Goal: Information Seeking & Learning: Learn about a topic

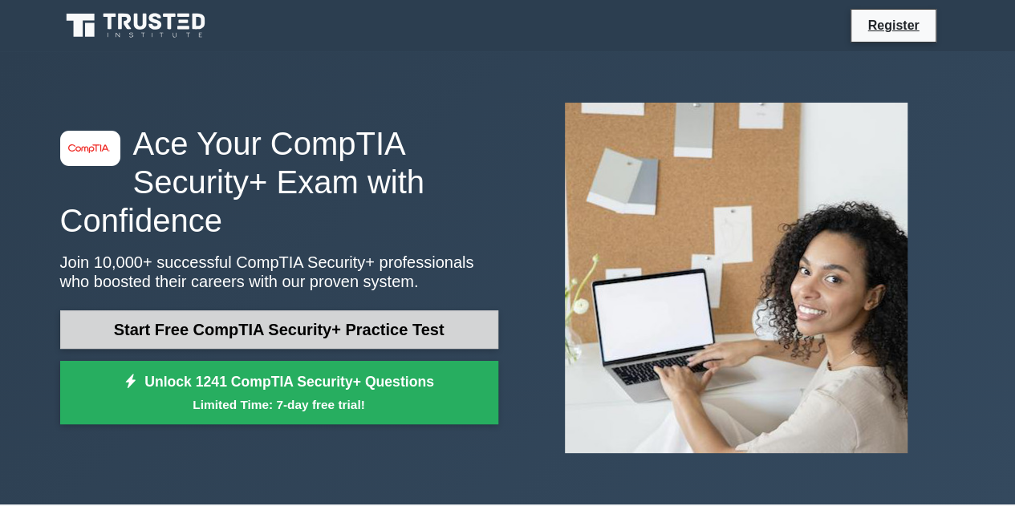
click at [273, 319] on link "Start Free CompTIA Security+ Practice Test" at bounding box center [279, 330] width 438 height 39
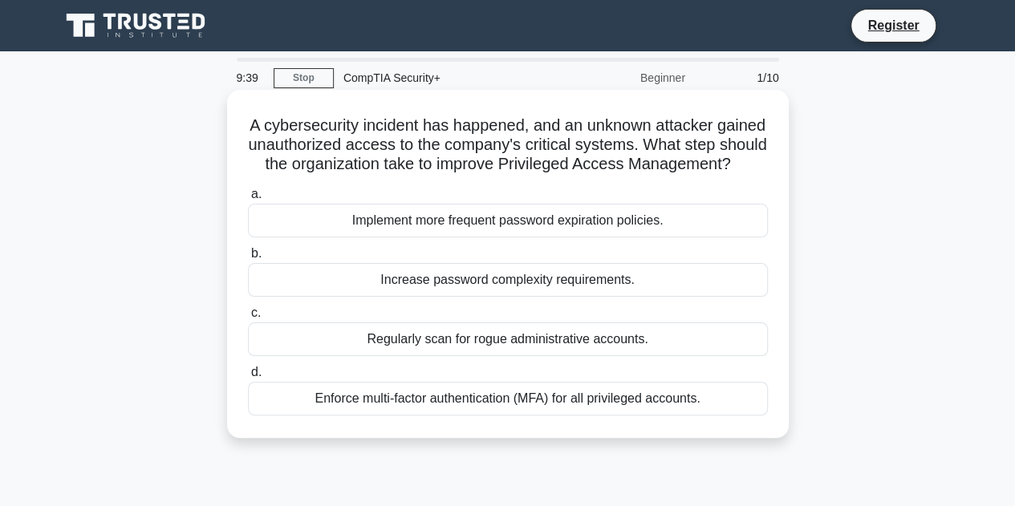
click at [466, 238] on div "Implement more frequent password expiration policies." at bounding box center [508, 221] width 520 height 34
click at [248, 200] on input "a. Implement more frequent password expiration policies." at bounding box center [248, 194] width 0 height 10
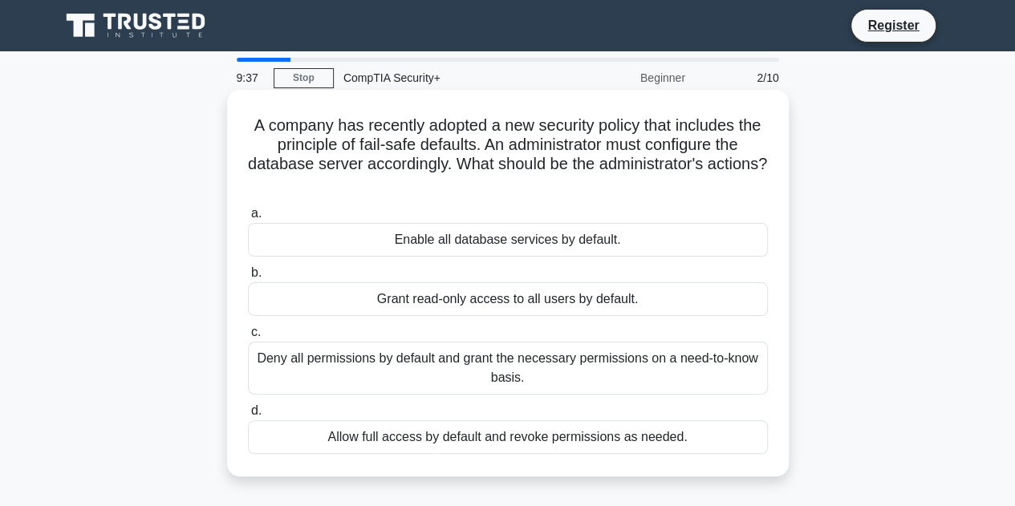
scroll to position [2, 0]
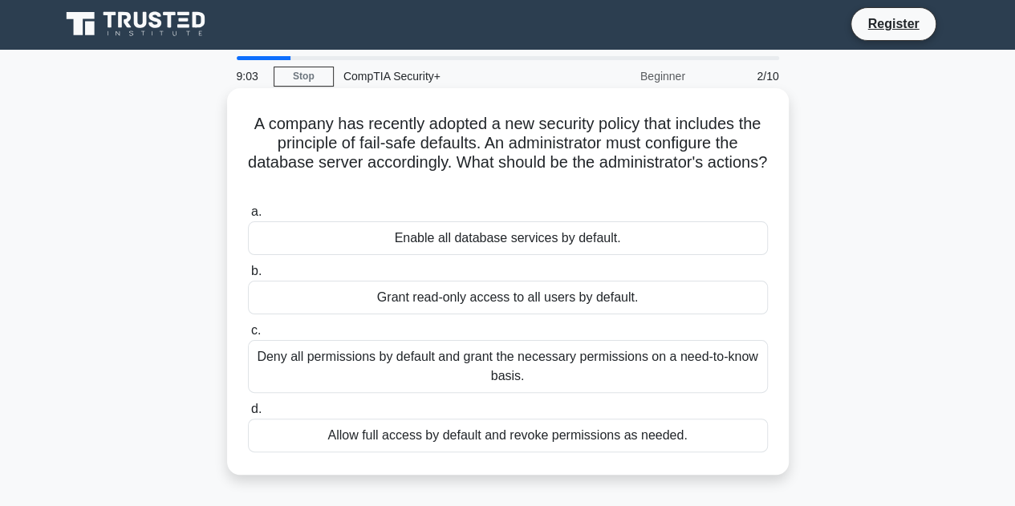
click at [402, 367] on div "Deny all permissions by default and grant the necessary permissions on a need-t…" at bounding box center [508, 366] width 520 height 53
click at [248, 336] on input "c. Deny all permissions by default and grant the necessary permissions on a nee…" at bounding box center [248, 331] width 0 height 10
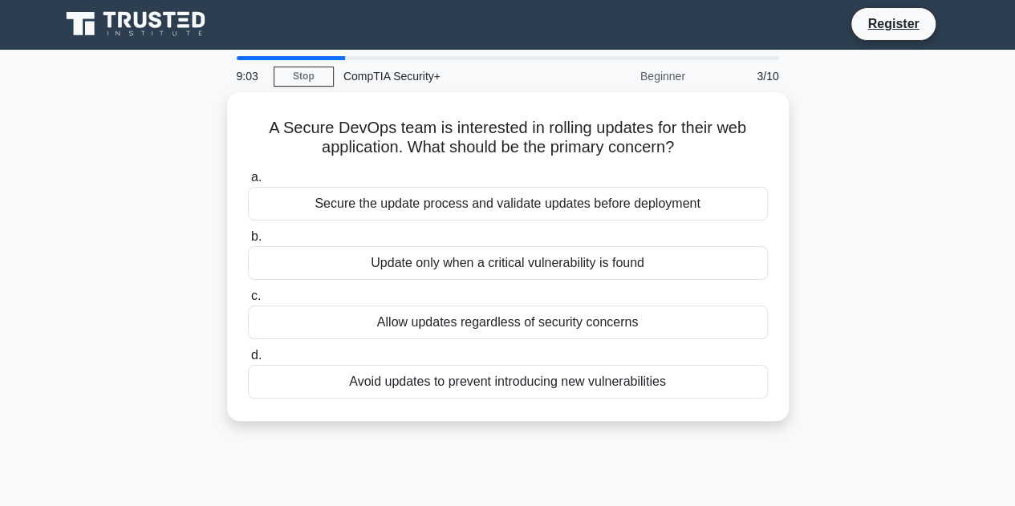
scroll to position [0, 0]
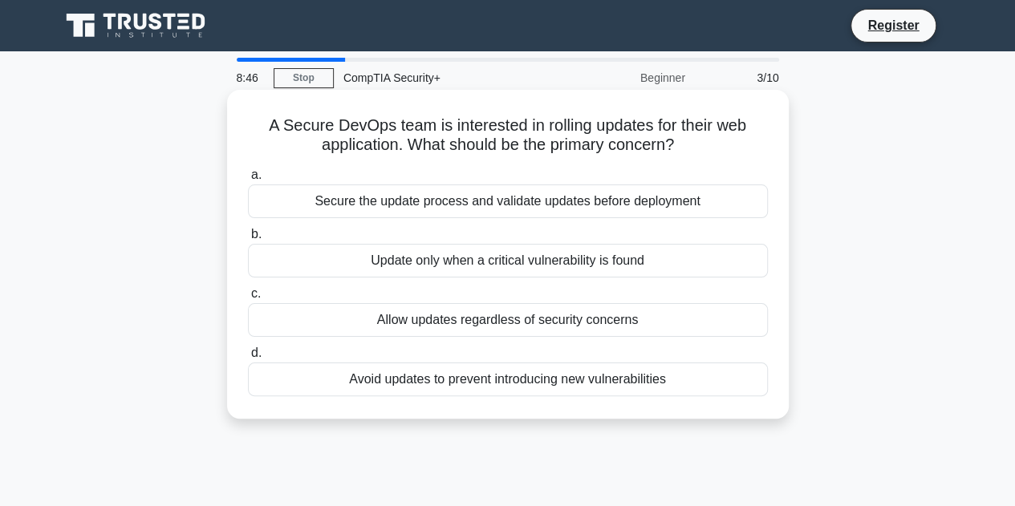
click at [440, 206] on div "Secure the update process and validate updates before deployment" at bounding box center [508, 202] width 520 height 34
click at [248, 181] on input "a. Secure the update process and validate updates before deployment" at bounding box center [248, 175] width 0 height 10
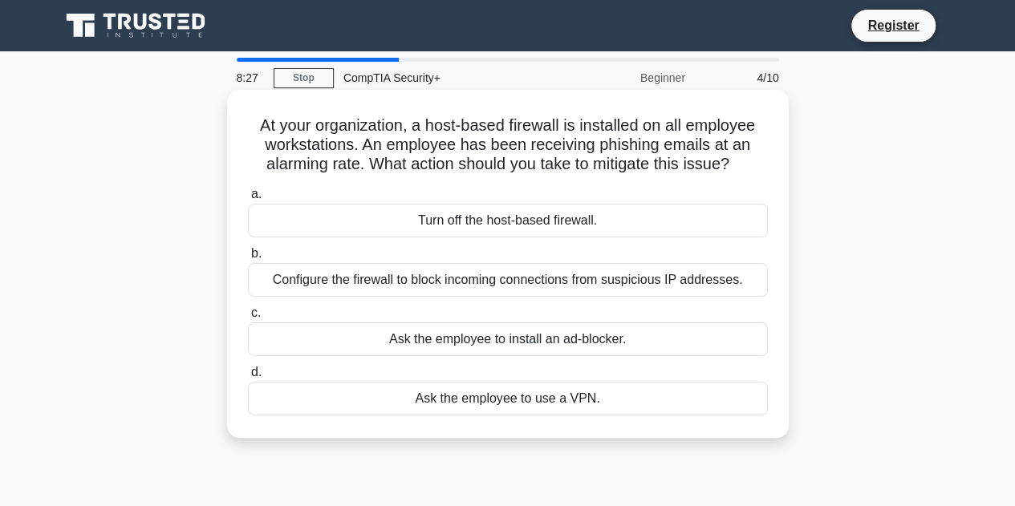
click at [416, 275] on div "Configure the firewall to block incoming connections from suspicious IP address…" at bounding box center [508, 280] width 520 height 34
click at [248, 259] on input "b. Configure the firewall to block incoming connections from suspicious IP addr…" at bounding box center [248, 254] width 0 height 10
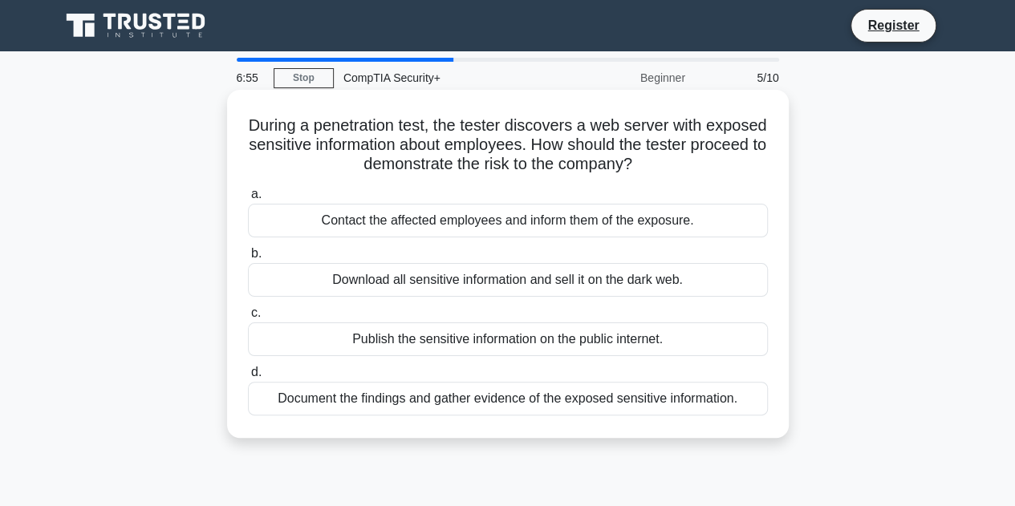
click at [278, 140] on h5 "During a penetration test, the tester discovers a web server with exposed sensi…" at bounding box center [507, 145] width 523 height 59
click at [374, 400] on div "Document the findings and gather evidence of the exposed sensitive information." at bounding box center [508, 399] width 520 height 34
click at [248, 378] on input "d. Document the findings and gather evidence of the exposed sensitive informati…" at bounding box center [248, 373] width 0 height 10
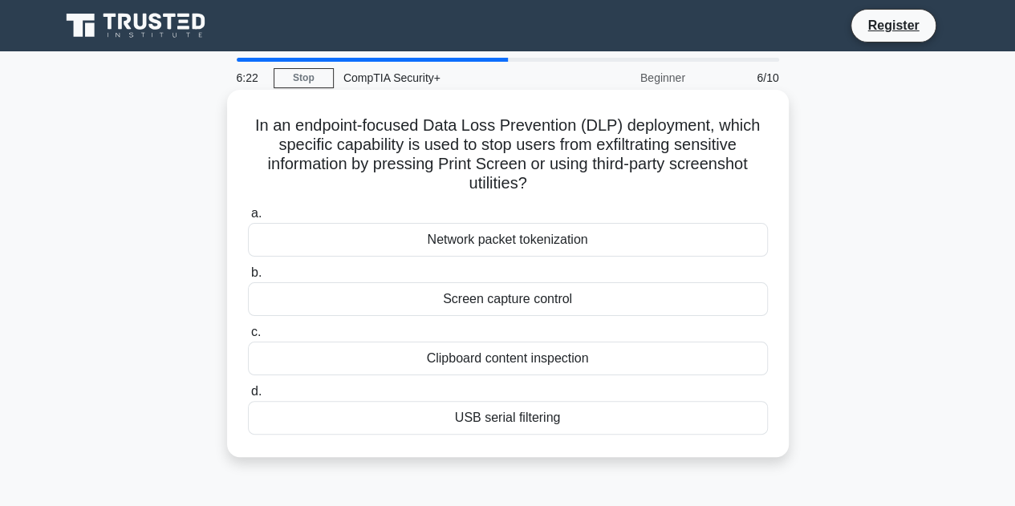
click at [443, 304] on div "Screen capture control" at bounding box center [508, 300] width 520 height 34
click at [248, 278] on input "b. Screen capture control" at bounding box center [248, 273] width 0 height 10
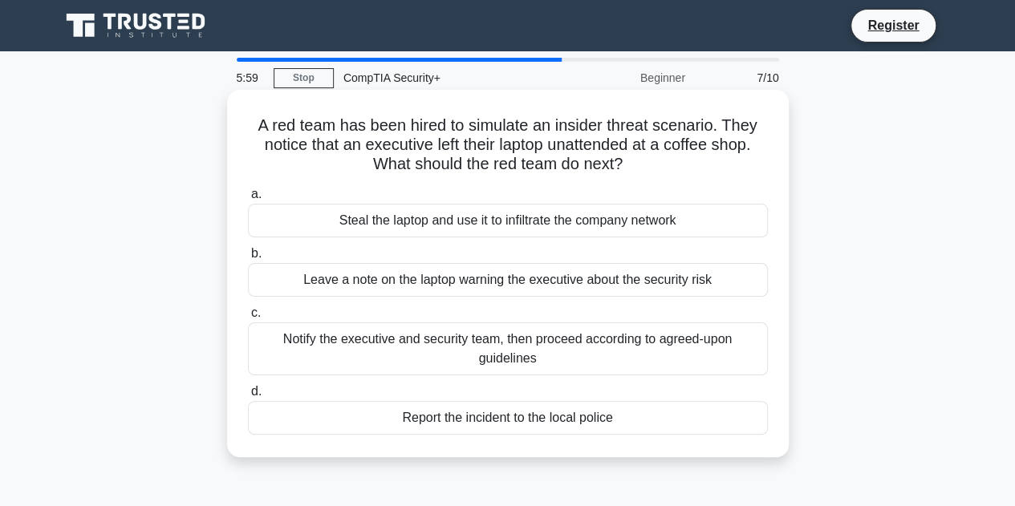
click at [430, 354] on div "Notify the executive and security team, then proceed according to agreed-upon g…" at bounding box center [508, 349] width 520 height 53
click at [248, 319] on input "c. Notify the executive and security team, then proceed according to agreed-upo…" at bounding box center [248, 313] width 0 height 10
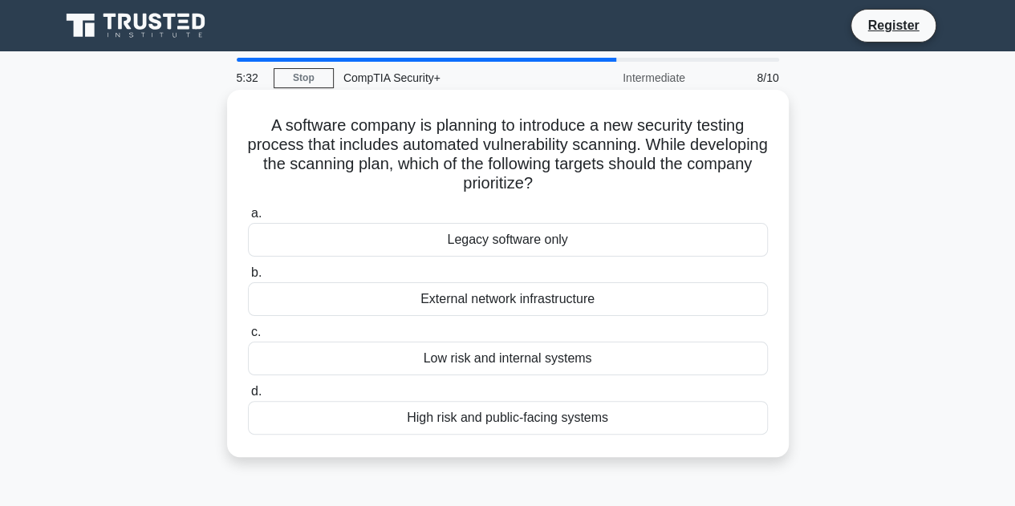
click at [445, 422] on div "High risk and public-facing systems" at bounding box center [508, 418] width 520 height 34
click at [248, 397] on input "d. High risk and public-facing systems" at bounding box center [248, 392] width 0 height 10
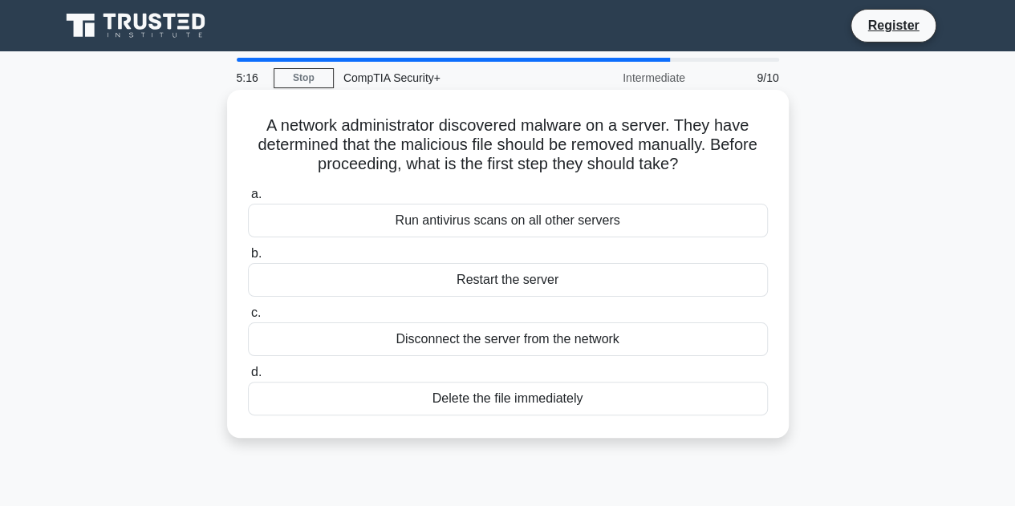
click at [477, 339] on div "Disconnect the server from the network" at bounding box center [508, 340] width 520 height 34
click at [248, 319] on input "c. Disconnect the server from the network" at bounding box center [248, 313] width 0 height 10
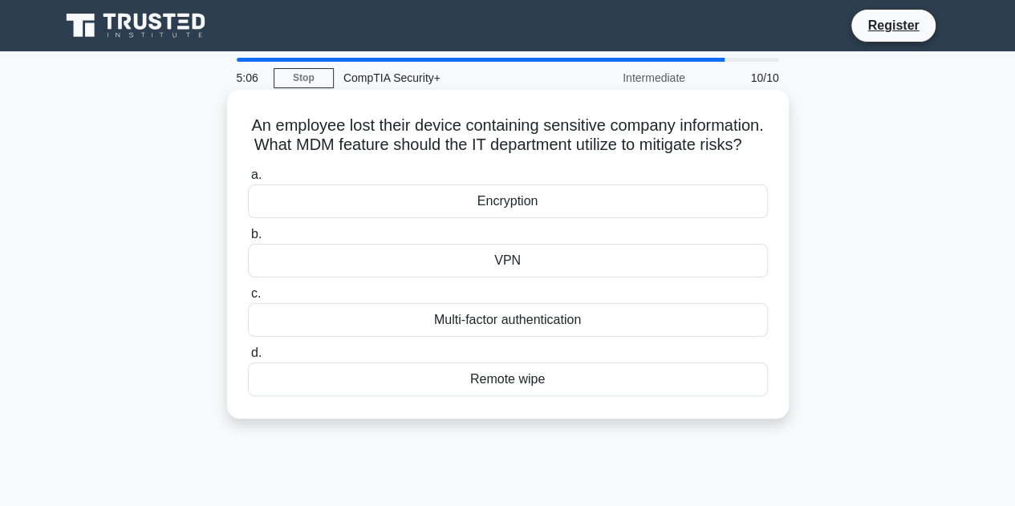
click at [449, 396] on div "Remote wipe" at bounding box center [508, 380] width 520 height 34
click at [248, 359] on input "d. Remote wipe" at bounding box center [248, 353] width 0 height 10
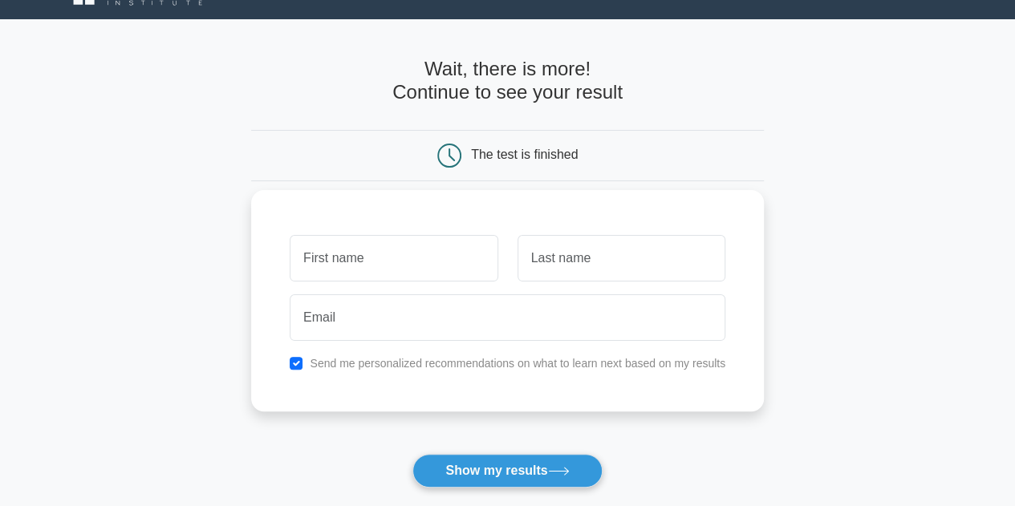
scroll to position [33, 0]
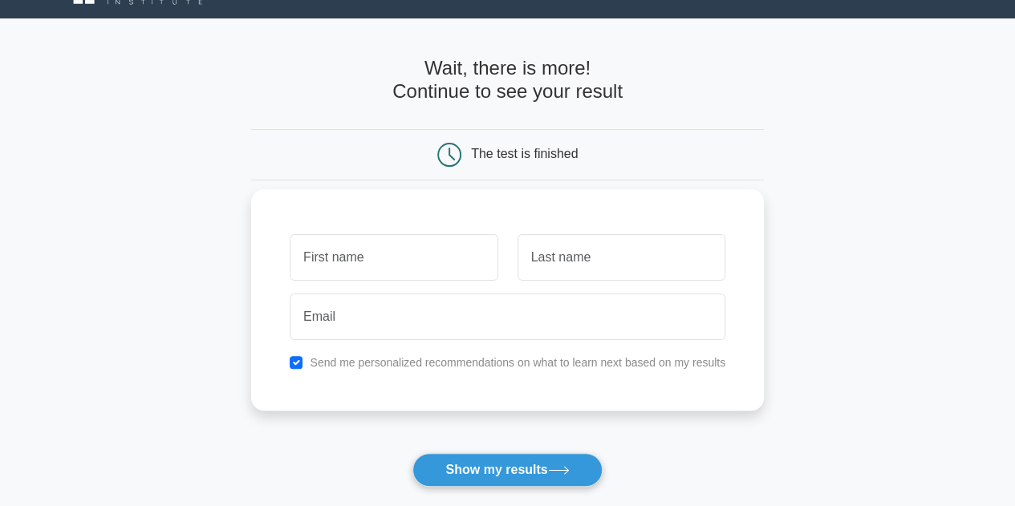
click at [346, 279] on input "text" at bounding box center [394, 257] width 208 height 47
type input "[PERSON_NAME]"
click at [543, 262] on input "text" at bounding box center [622, 257] width 208 height 47
type input "Patterson"
click at [478, 366] on label "Send me personalized recommendations on what to learn next based on my results" at bounding box center [518, 362] width 416 height 13
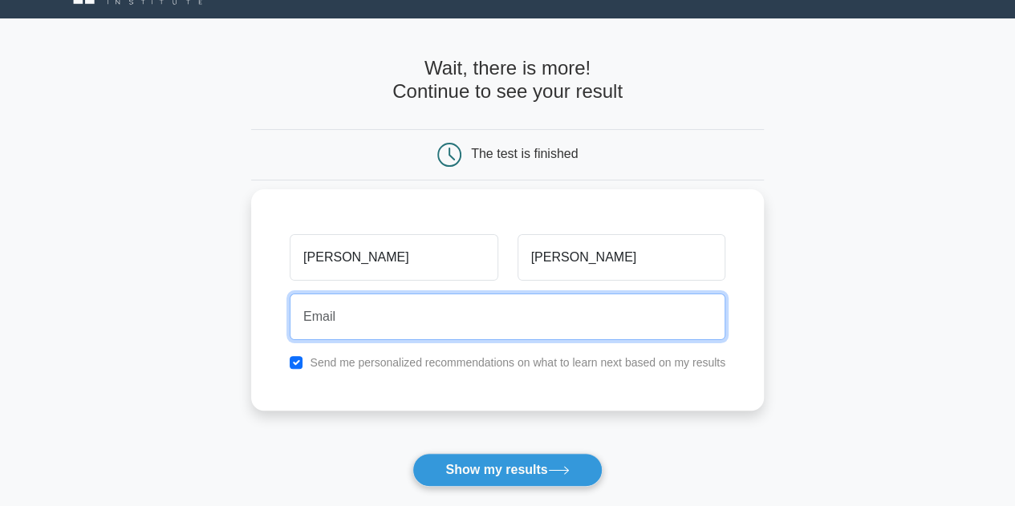
click at [419, 331] on input "email" at bounding box center [508, 317] width 436 height 47
type input "lep0529@hotmail.com"
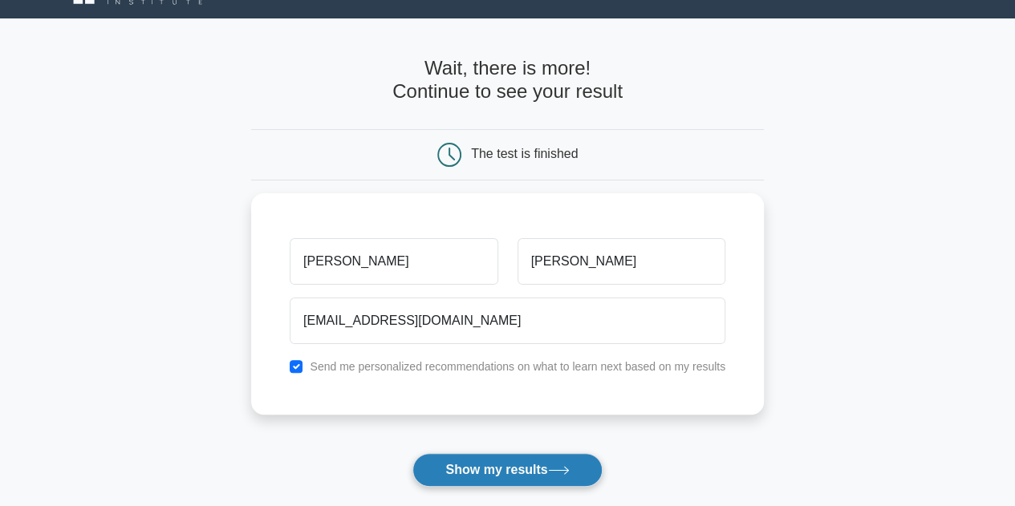
click at [489, 475] on button "Show my results" at bounding box center [507, 470] width 189 height 34
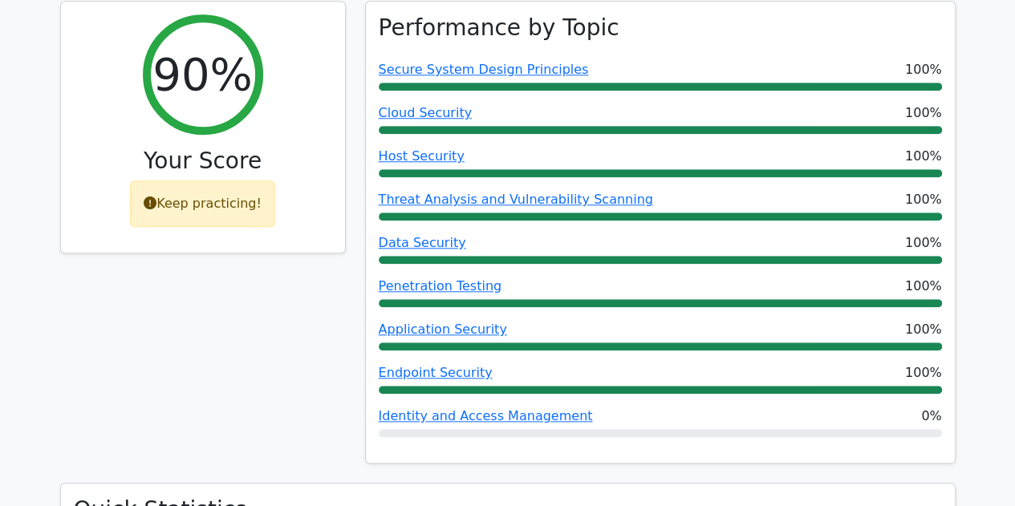
scroll to position [639, 0]
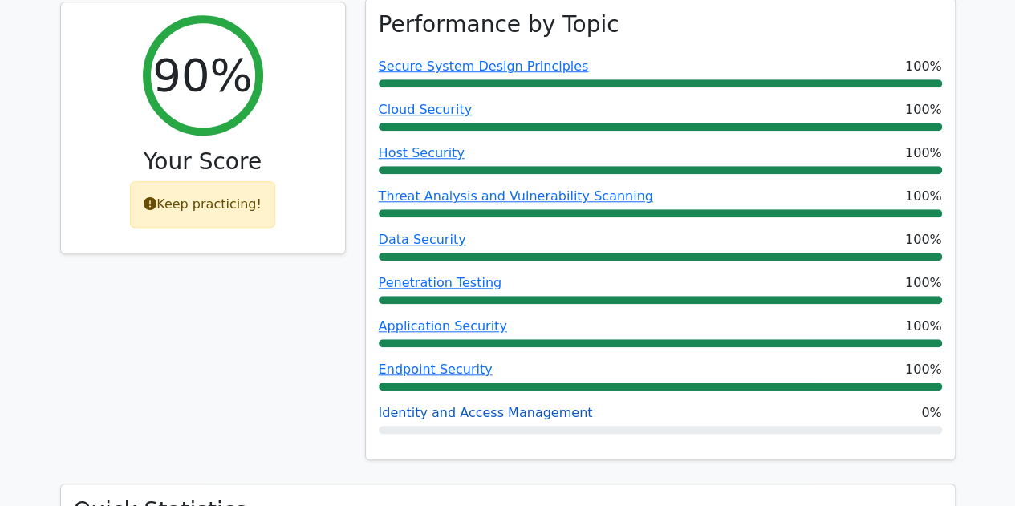
click at [458, 405] on link "Identity and Access Management" at bounding box center [486, 412] width 214 height 15
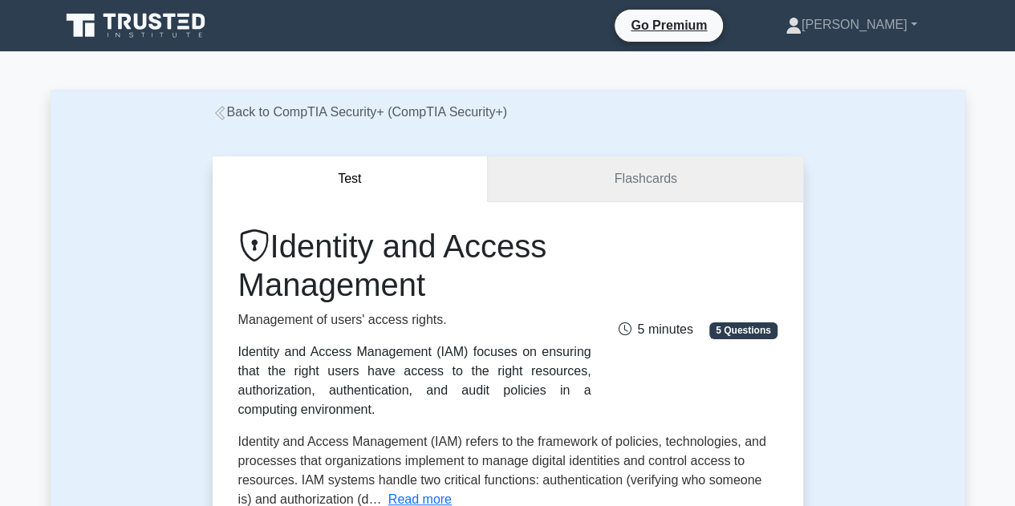
click at [628, 184] on link "Flashcards" at bounding box center [645, 180] width 315 height 46
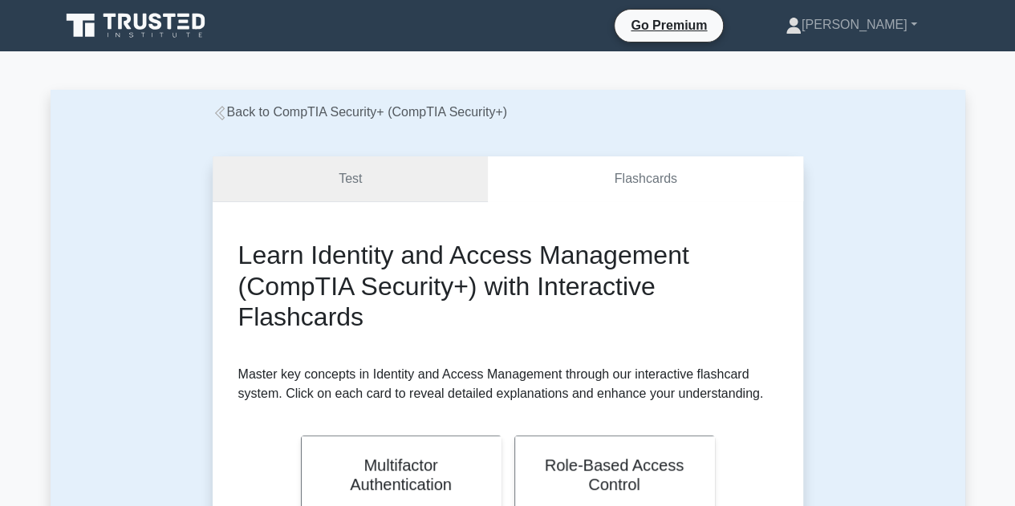
click at [383, 177] on link "Test" at bounding box center [351, 180] width 276 height 46
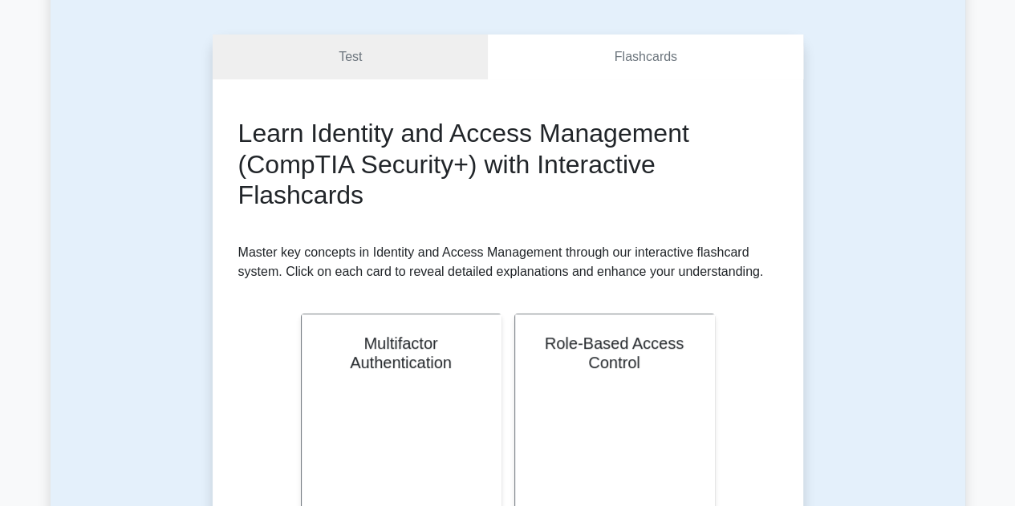
scroll to position [120, 0]
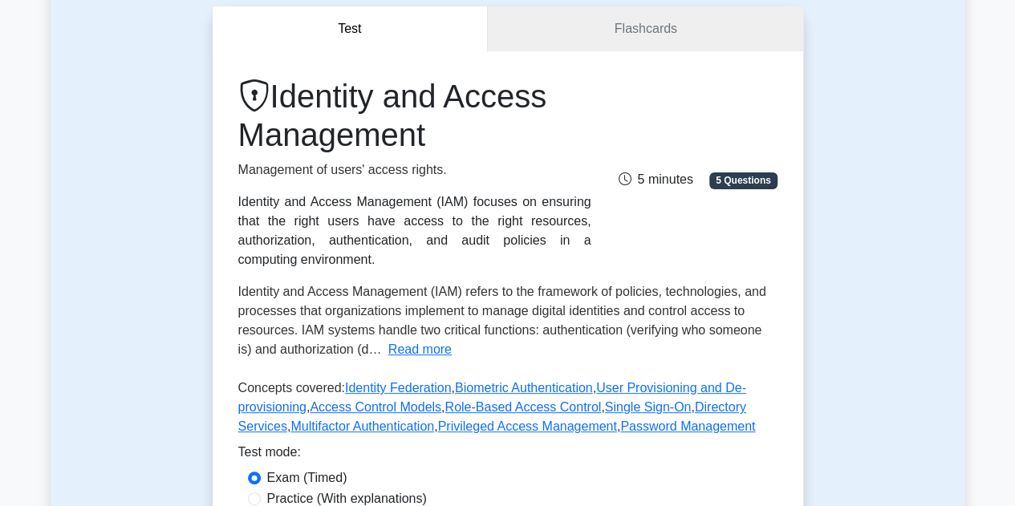
scroll to position [150, 0]
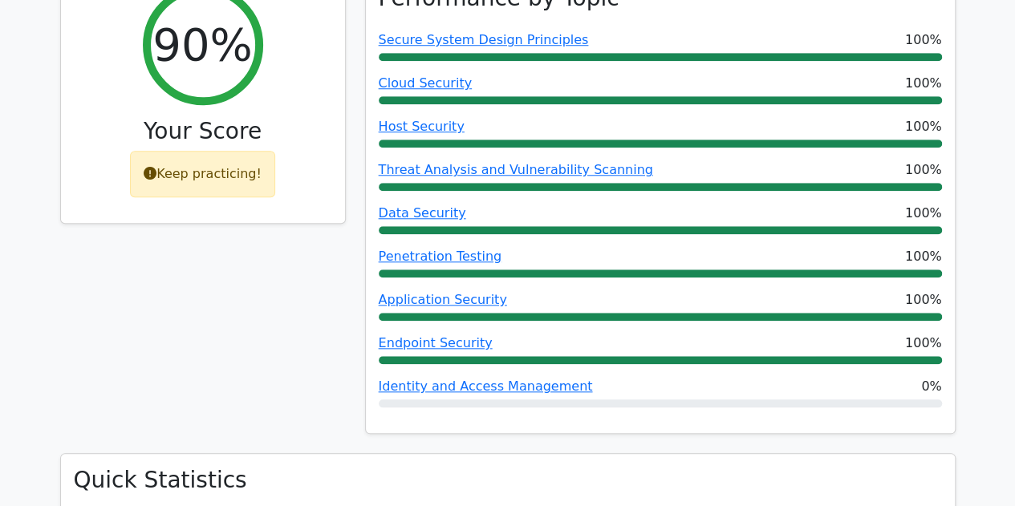
scroll to position [668, 0]
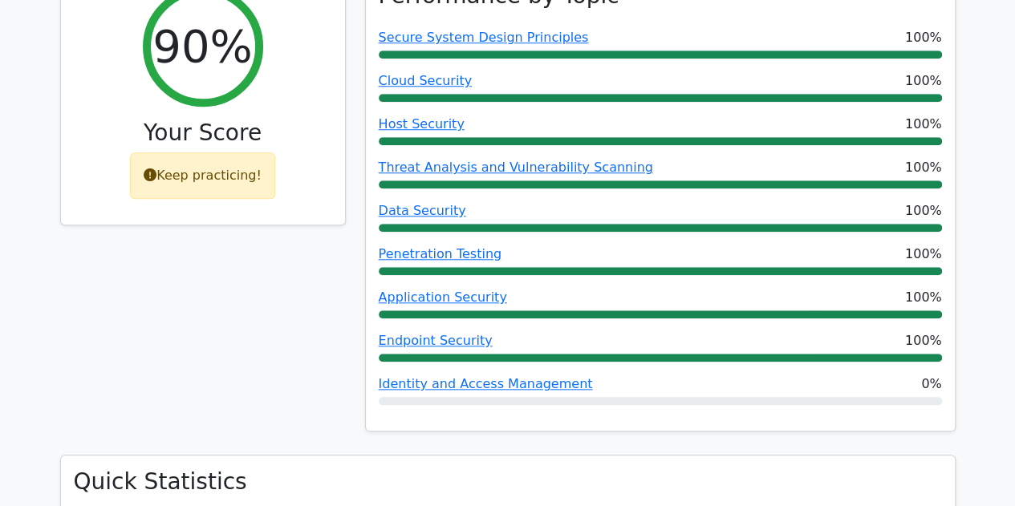
click at [913, 375] on div "Identity and Access Management 0%" at bounding box center [660, 384] width 563 height 19
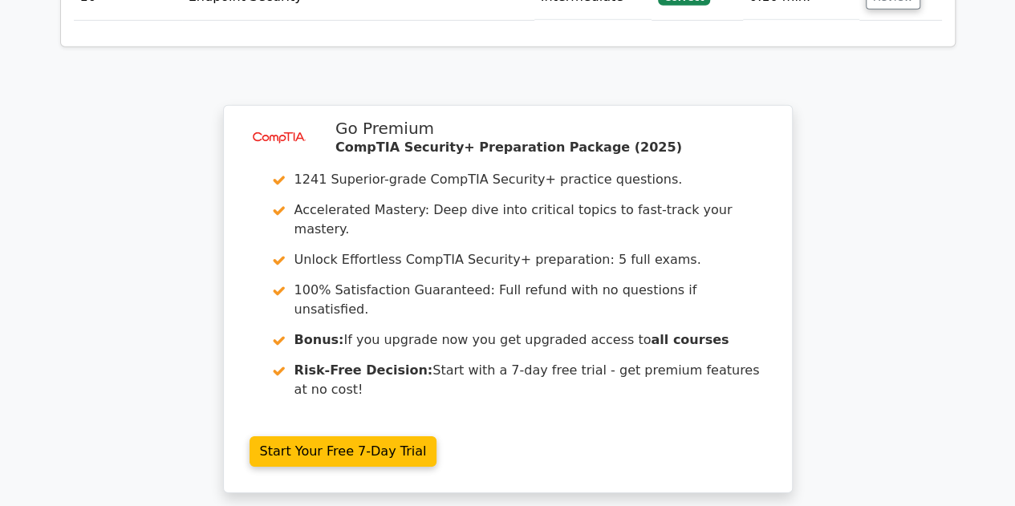
scroll to position [2629, 0]
